Goal: Task Accomplishment & Management: Manage account settings

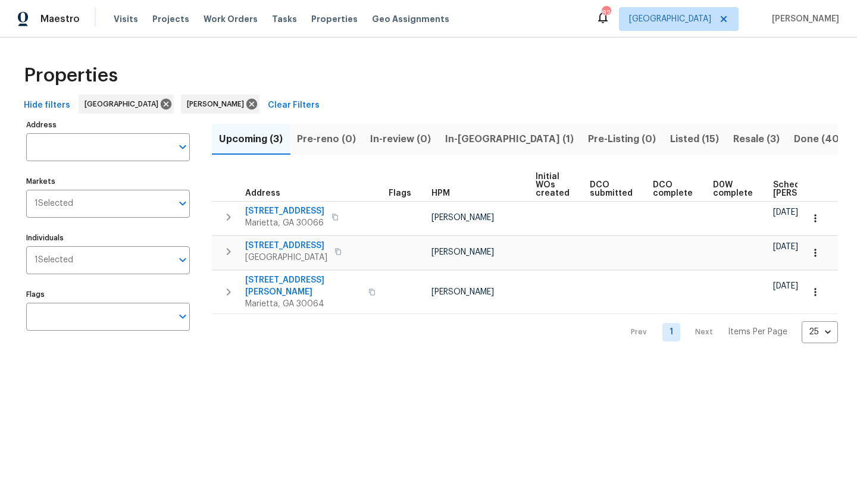
click at [472, 139] on span "In-[GEOGRAPHIC_DATA] (1)" at bounding box center [509, 139] width 129 height 17
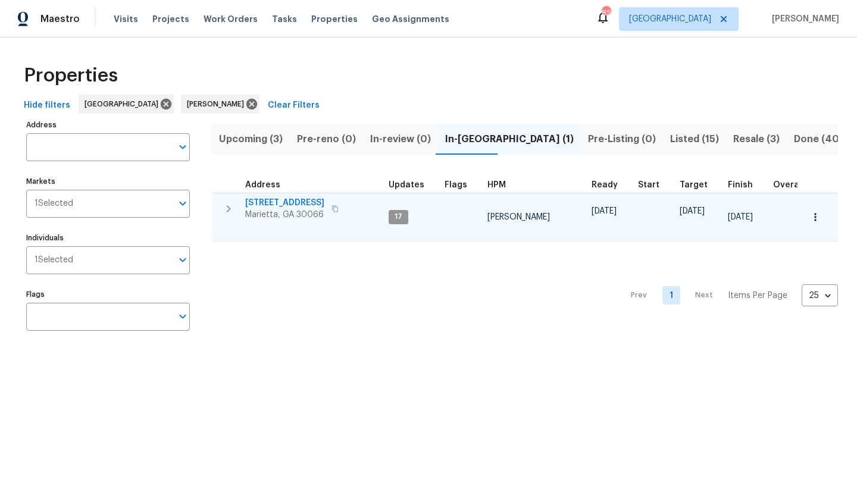
click at [259, 198] on span "[STREET_ADDRESS]" at bounding box center [284, 203] width 79 height 12
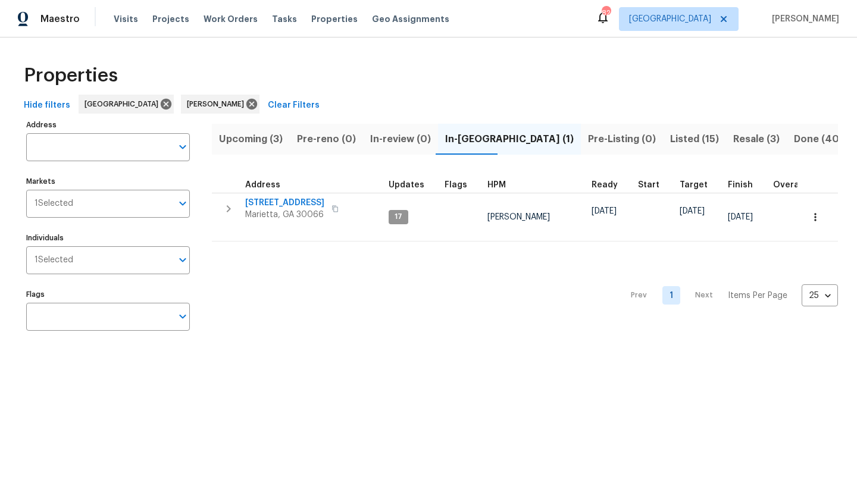
click at [663, 139] on button "Listed (15)" at bounding box center [694, 139] width 63 height 31
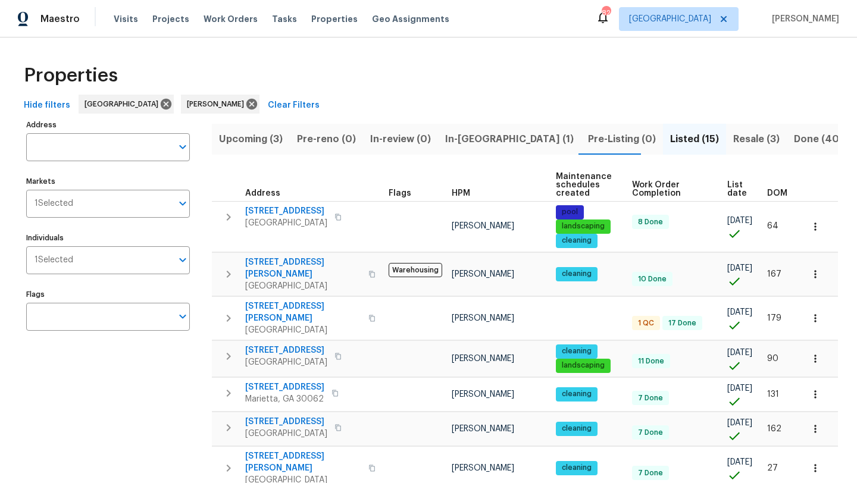
click at [733, 137] on span "Resale (3)" at bounding box center [756, 139] width 46 height 17
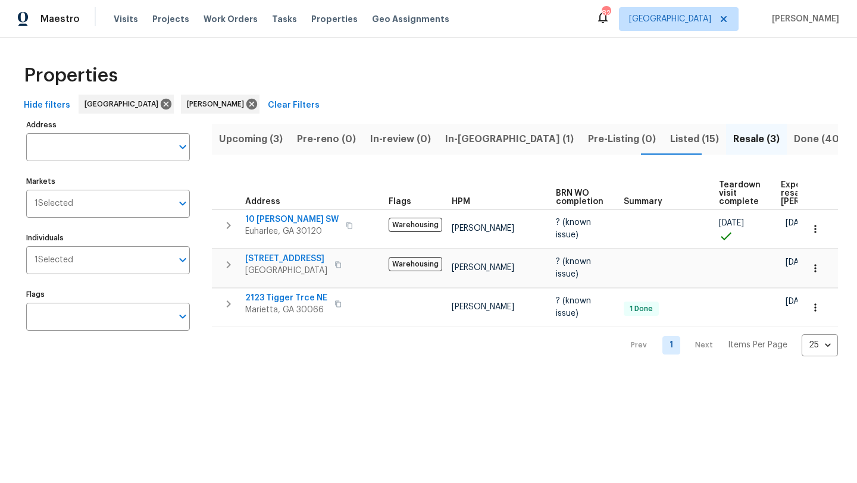
click at [281, 143] on span "Upcoming (3)" at bounding box center [251, 139] width 64 height 17
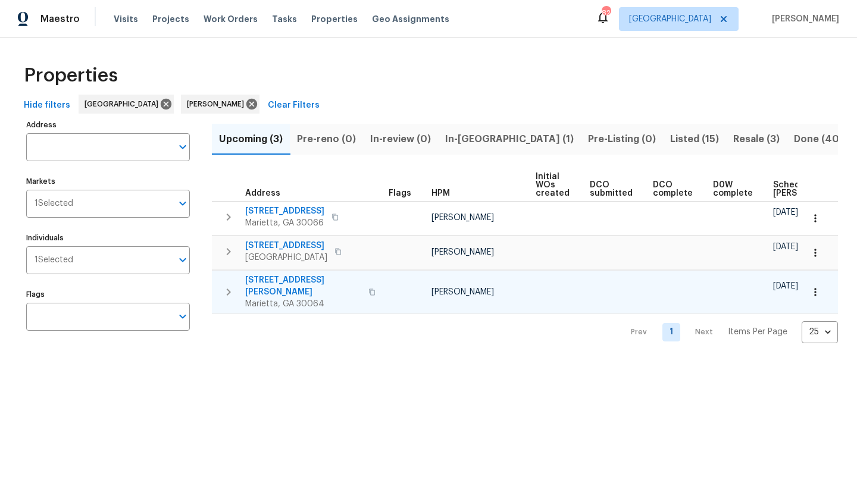
click at [298, 280] on span "[STREET_ADDRESS][PERSON_NAME]" at bounding box center [303, 286] width 116 height 24
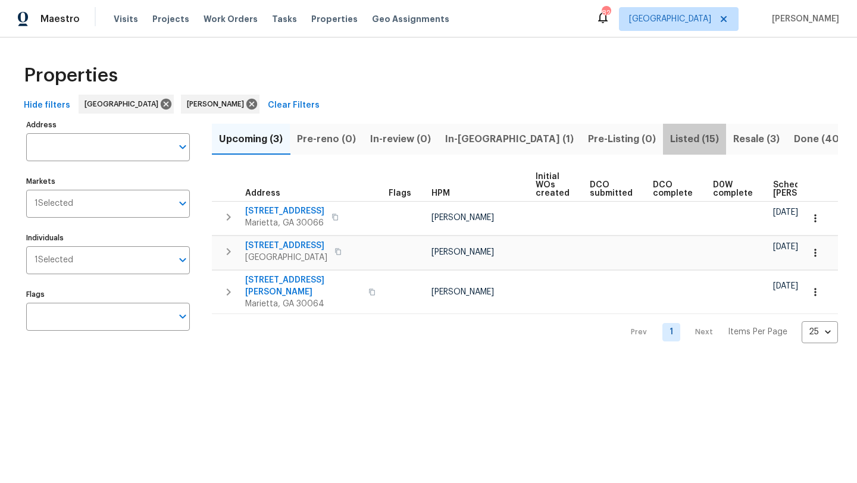
click at [670, 143] on span "Listed (15)" at bounding box center [694, 139] width 49 height 17
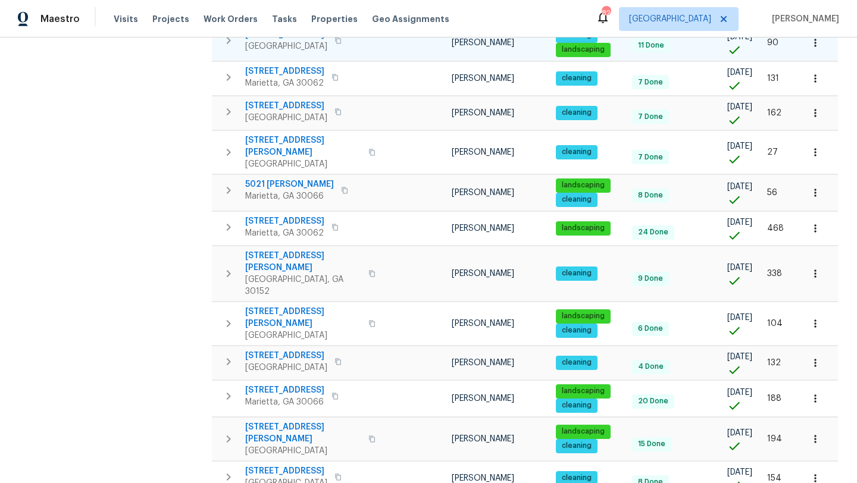
scroll to position [331, 0]
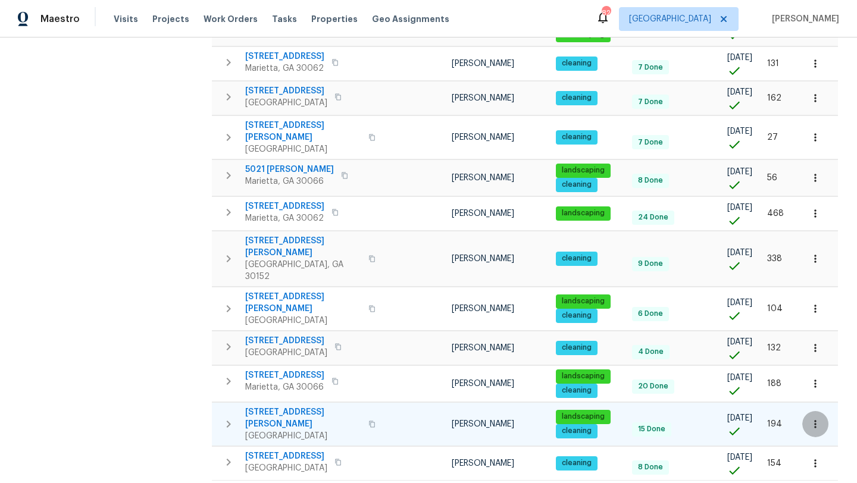
click at [814, 420] on icon "button" at bounding box center [815, 424] width 2 height 8
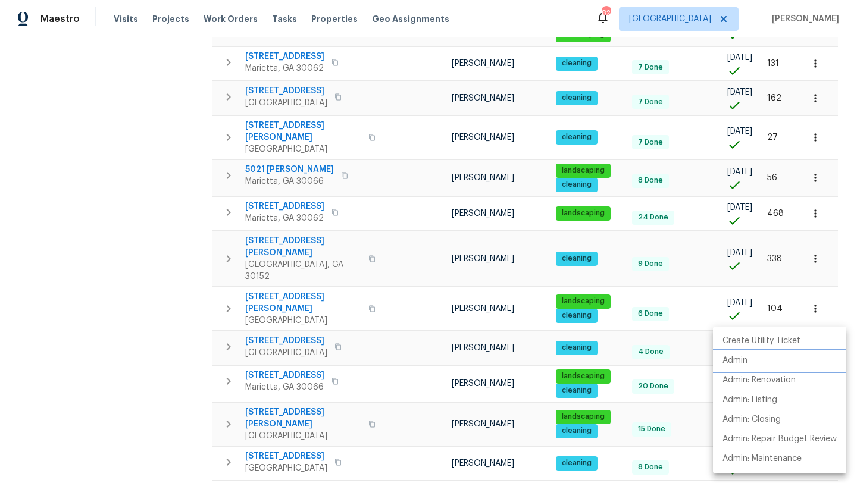
click at [745, 356] on p "Admin" at bounding box center [734, 361] width 25 height 12
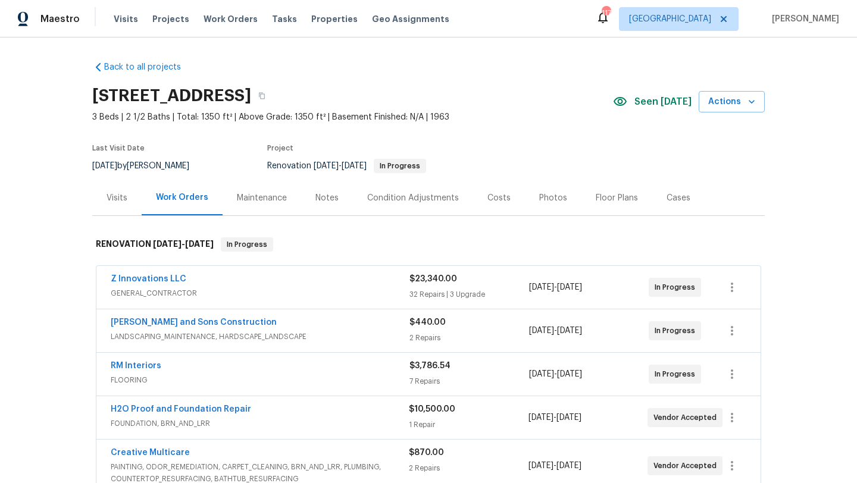
click at [490, 199] on div "Costs" at bounding box center [498, 198] width 23 height 12
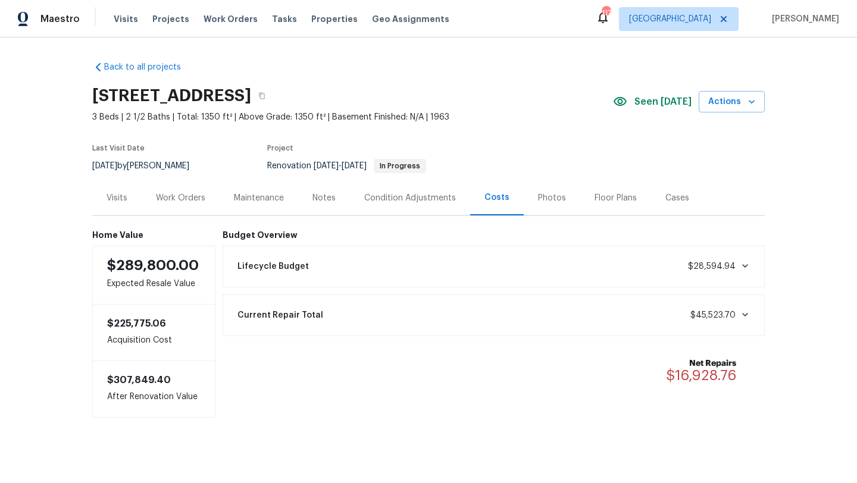
click at [331, 196] on div "Notes" at bounding box center [323, 198] width 23 height 12
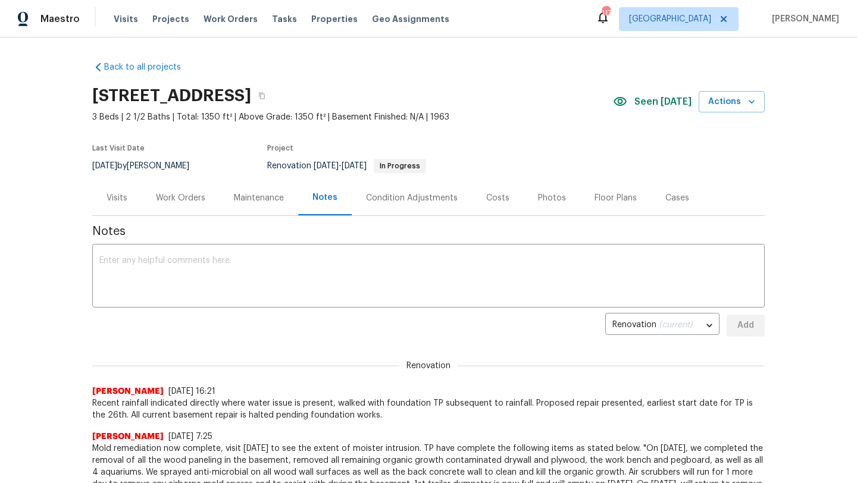
click at [129, 199] on div "Visits" at bounding box center [116, 197] width 49 height 35
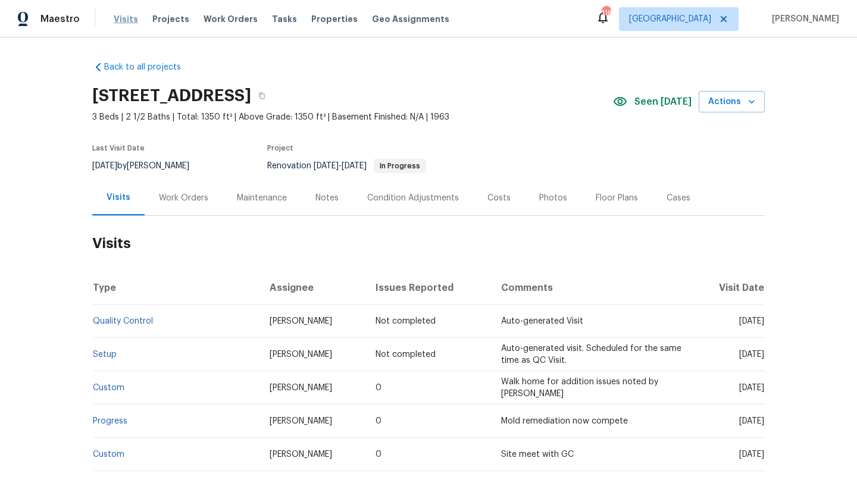
click at [126, 18] on span "Visits" at bounding box center [126, 19] width 24 height 12
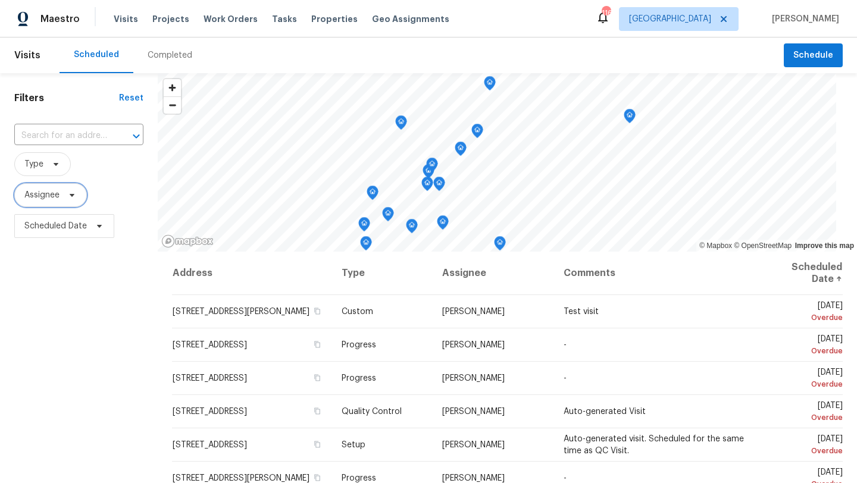
click at [69, 199] on icon at bounding box center [72, 195] width 10 height 10
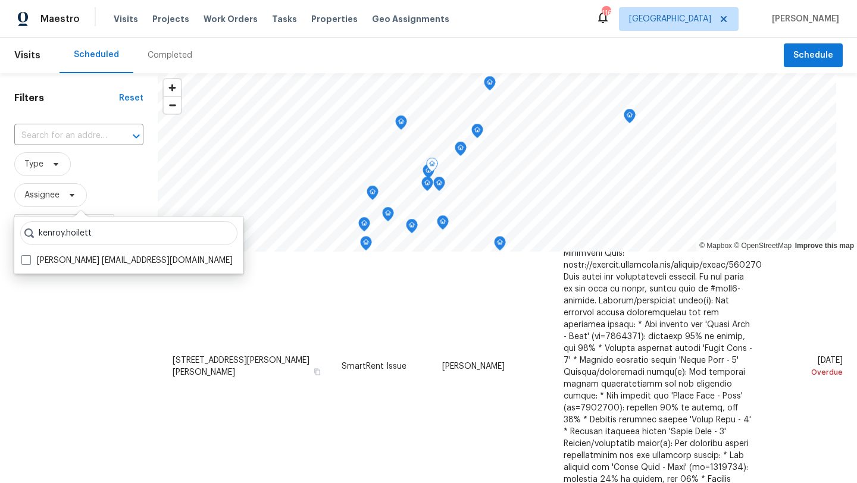
scroll to position [577, 0]
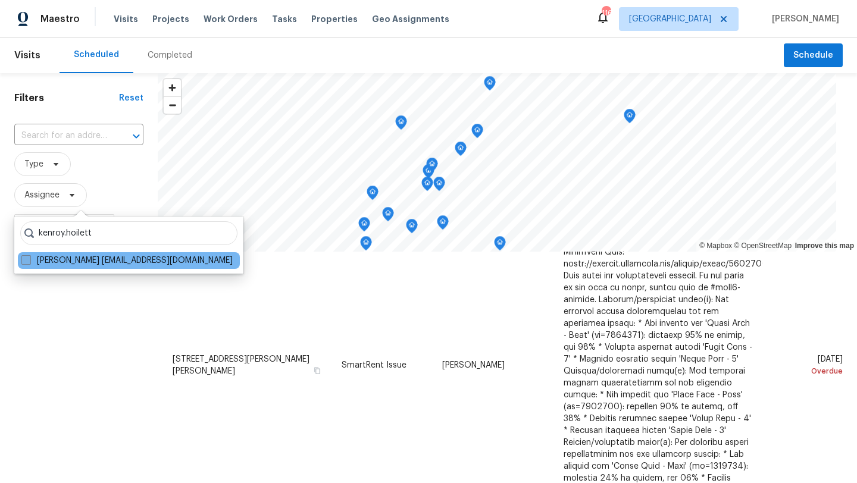
type input "kenroy.hoilett"
click at [29, 259] on span at bounding box center [26, 260] width 10 height 10
click at [29, 259] on input "Kenroy Hoilett kenroy.hoilett@opendoor.com" at bounding box center [25, 259] width 8 height 8
checkbox input "true"
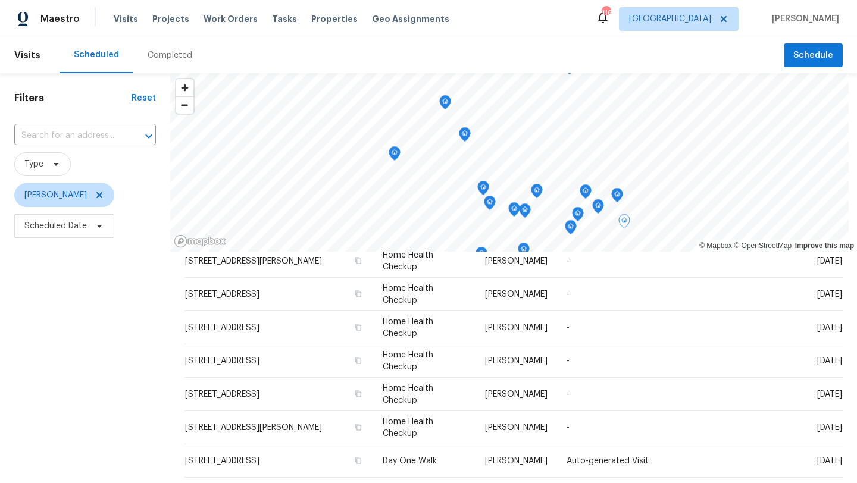
scroll to position [255, 0]
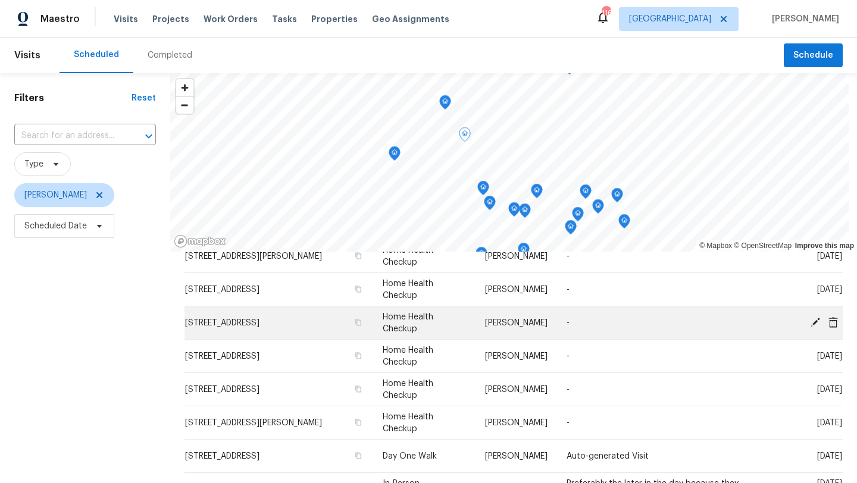
click at [834, 324] on icon at bounding box center [833, 322] width 10 height 11
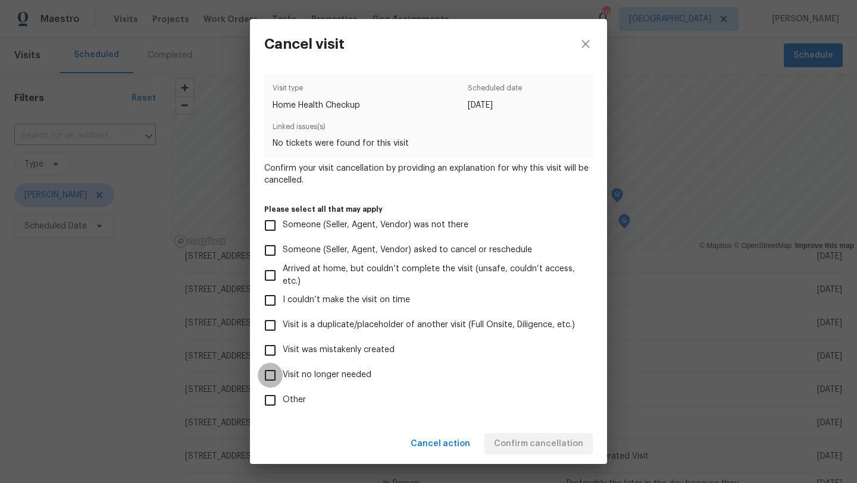
click at [265, 378] on input "Visit no longer needed" at bounding box center [270, 375] width 25 height 25
checkbox input "true"
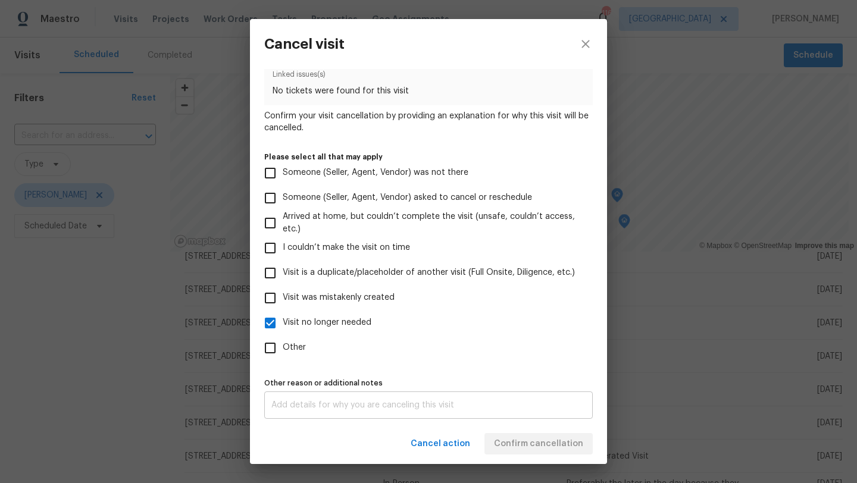
click at [404, 400] on div "x Other reason or additional notes" at bounding box center [428, 405] width 328 height 27
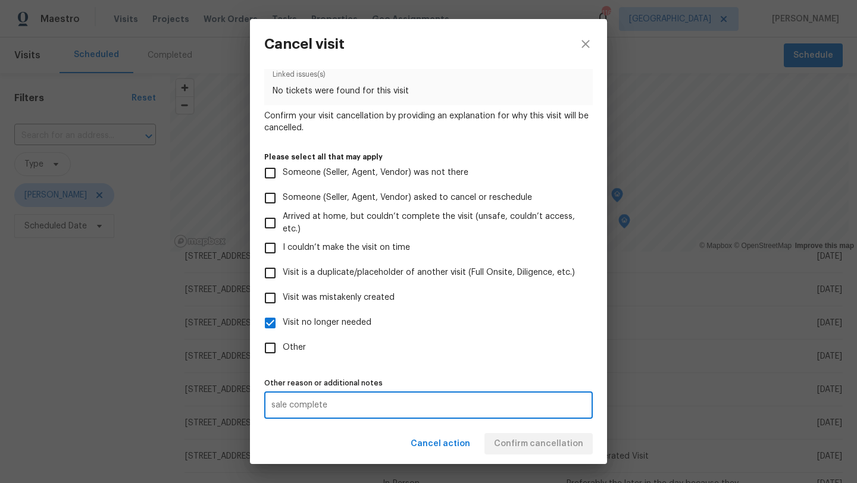
scroll to position [0, 0]
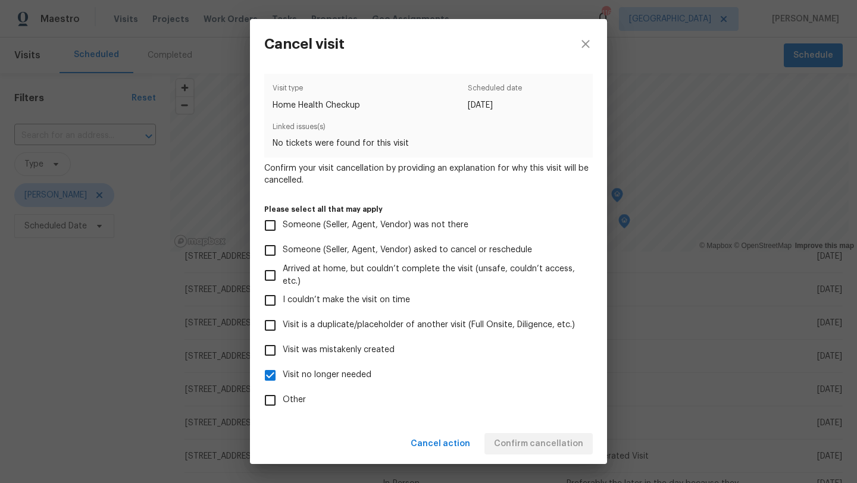
type textarea "sale complete"
click at [509, 384] on label "Visit no longer needed" at bounding box center [420, 375] width 325 height 25
click at [283, 384] on input "Visit no longer needed" at bounding box center [270, 375] width 25 height 25
click at [273, 375] on input "Visit no longer needed" at bounding box center [270, 375] width 25 height 25
checkbox input "true"
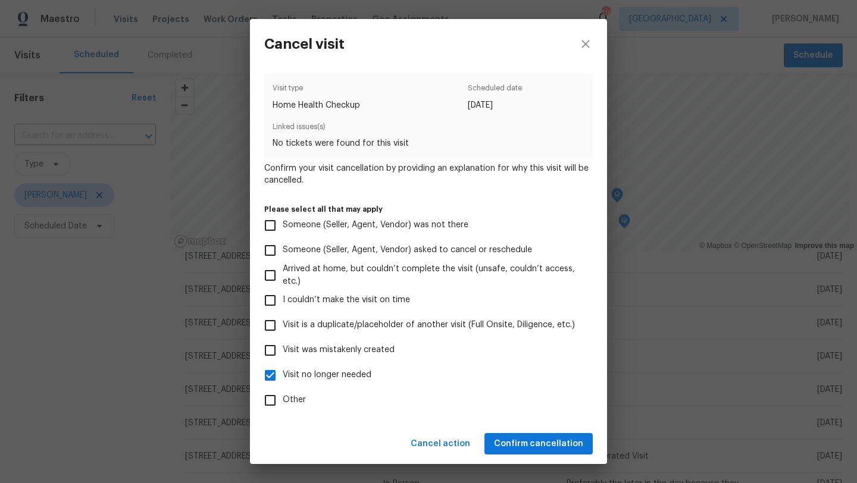
scroll to position [52, 0]
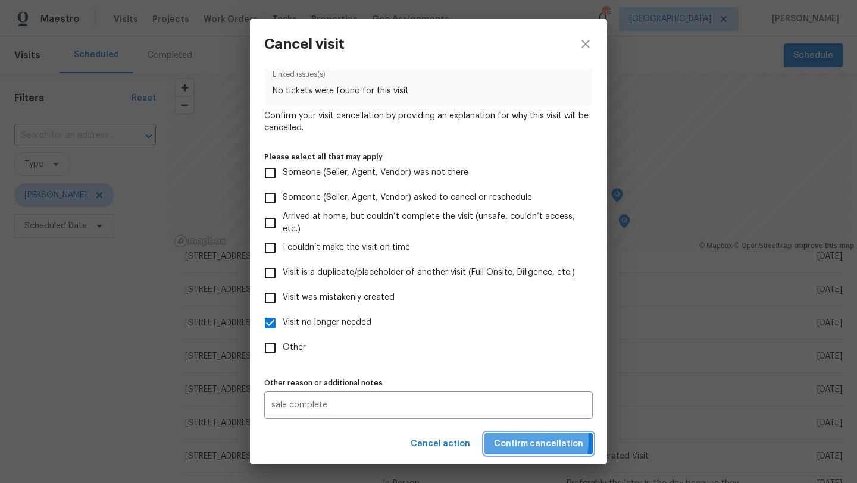
click at [505, 440] on span "Confirm cancellation" at bounding box center [538, 444] width 89 height 15
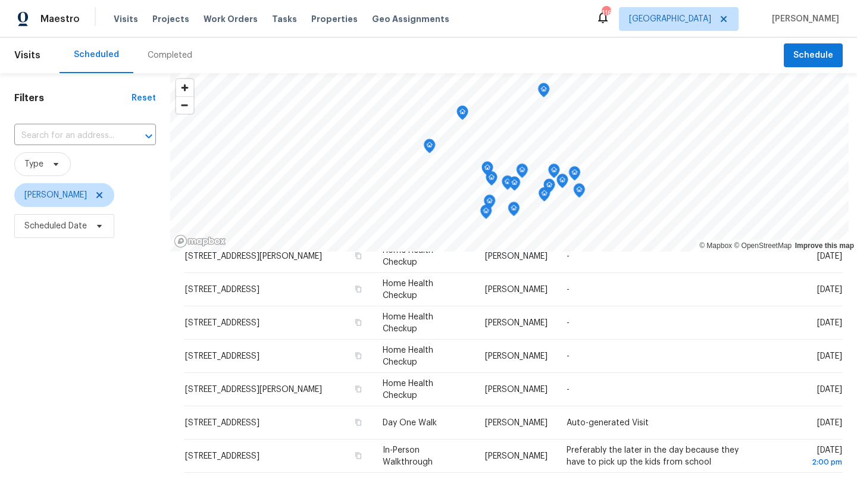
drag, startPoint x: 601, startPoint y: 212, endPoint x: 580, endPoint y: 188, distance: 31.6
click at [580, 188] on icon "Map marker" at bounding box center [579, 191] width 11 height 14
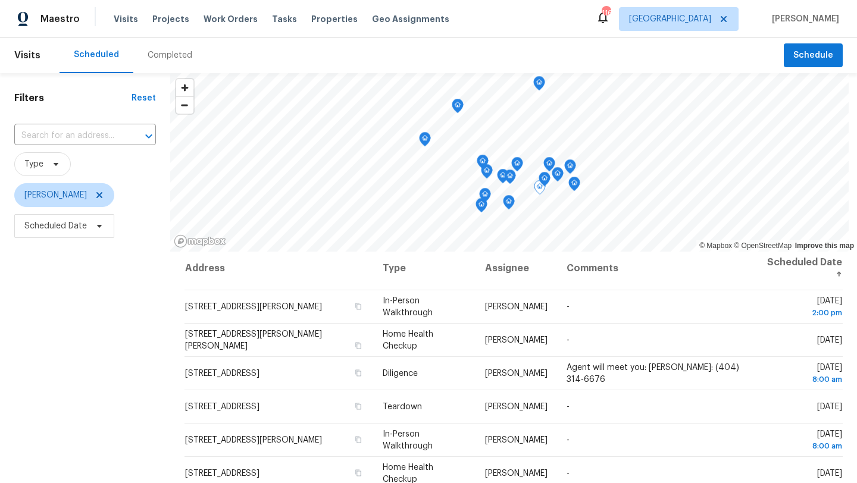
scroll to position [0, 0]
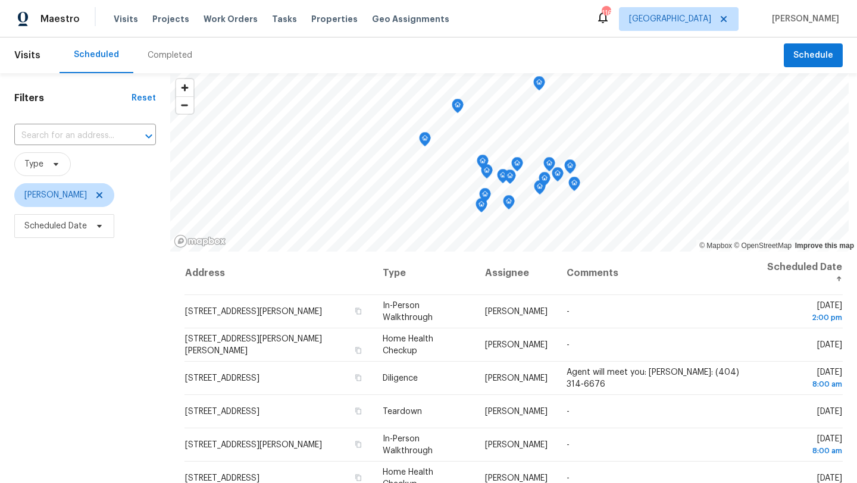
click at [490, 176] on icon "Map marker" at bounding box center [486, 172] width 11 height 14
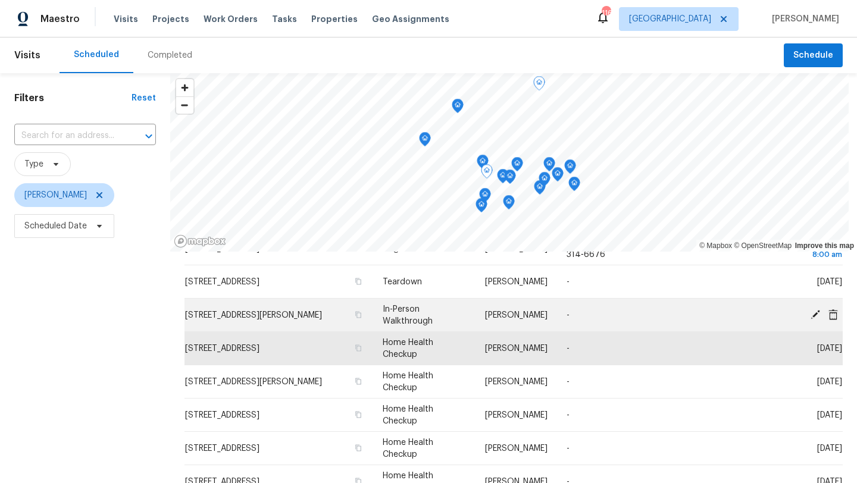
scroll to position [131, 0]
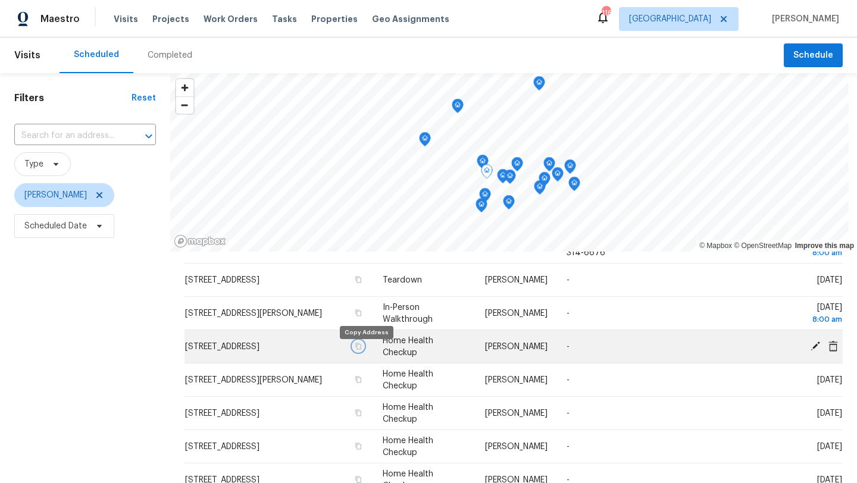
click at [361, 349] on icon "button" at bounding box center [358, 346] width 6 height 7
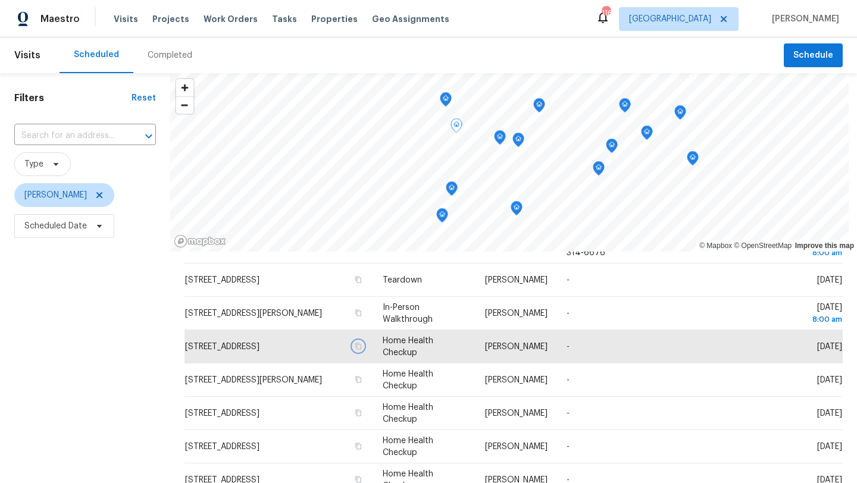
click at [503, 141] on icon "Map marker" at bounding box center [499, 138] width 11 height 14
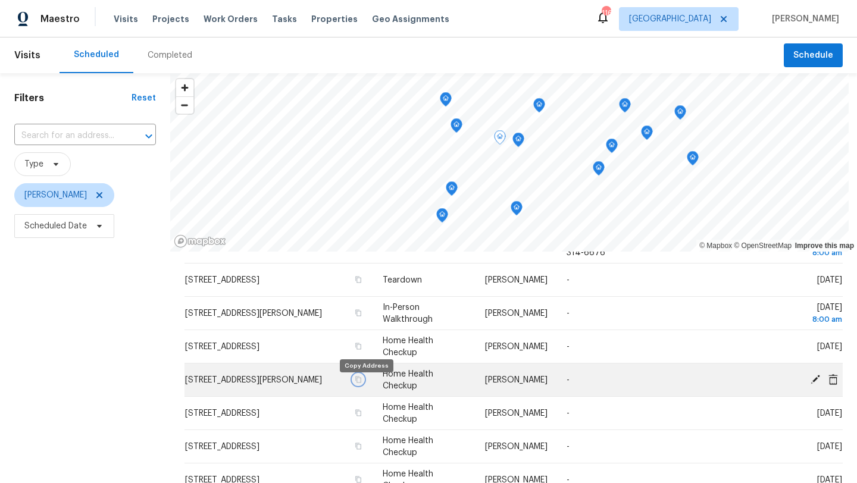
click at [362, 383] on icon "button" at bounding box center [358, 379] width 7 height 7
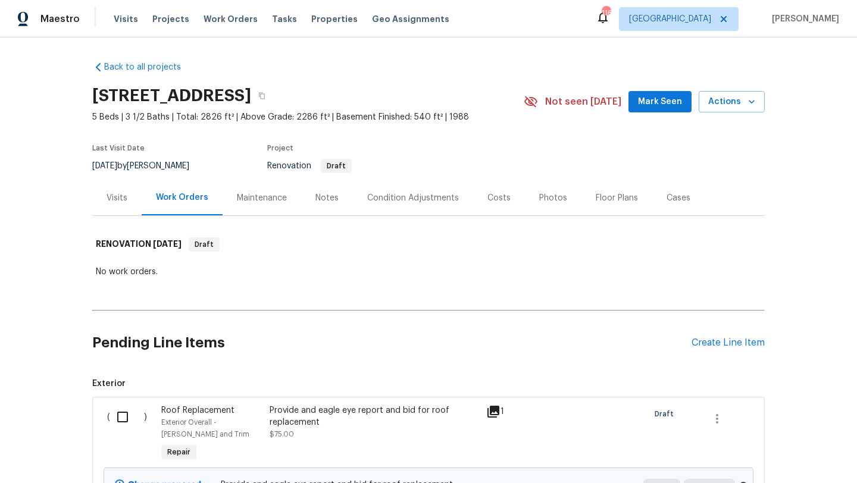
click at [317, 196] on div "Notes" at bounding box center [326, 198] width 23 height 12
